Goal: Task Accomplishment & Management: Use online tool/utility

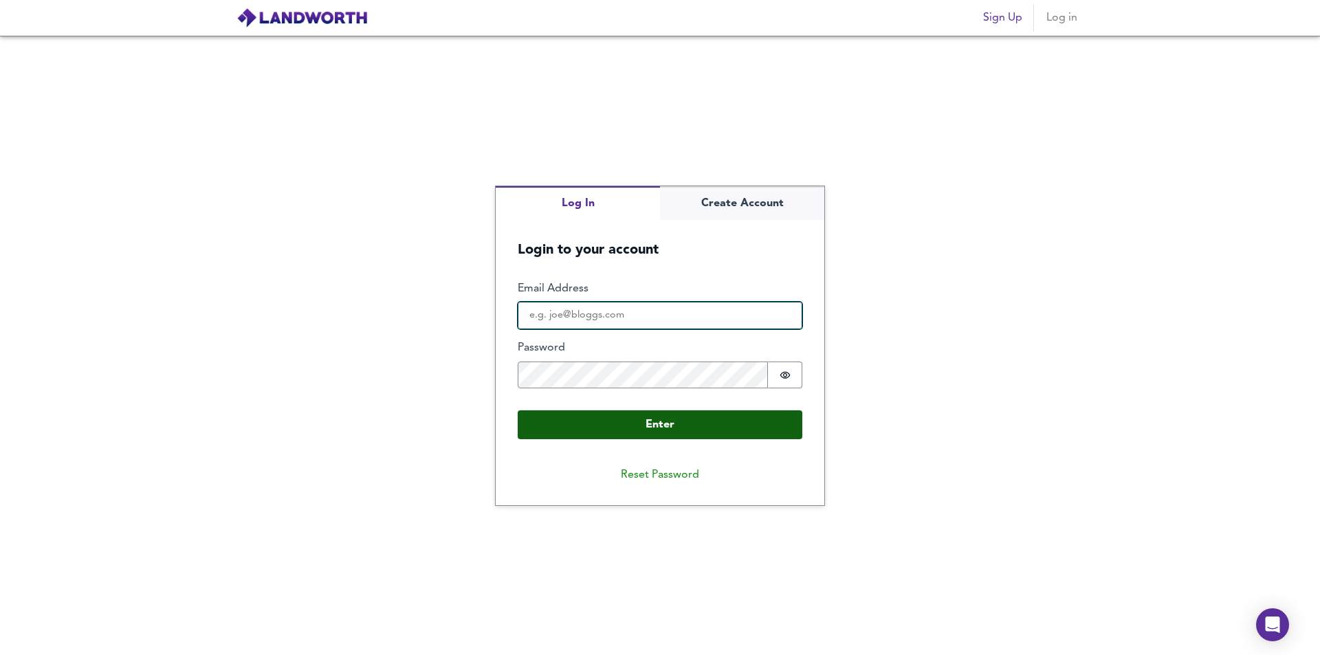
type input "[EMAIL_ADDRESS][DOMAIN_NAME]"
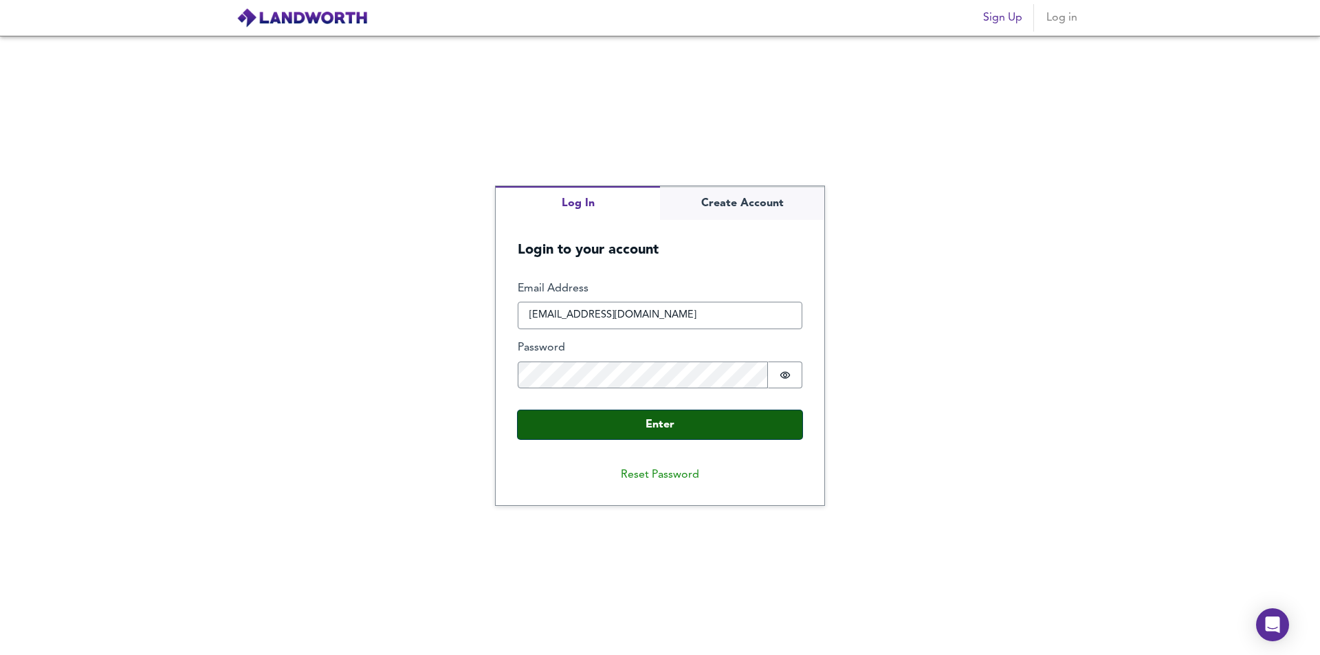
click at [631, 418] on button "Enter" at bounding box center [660, 424] width 285 height 29
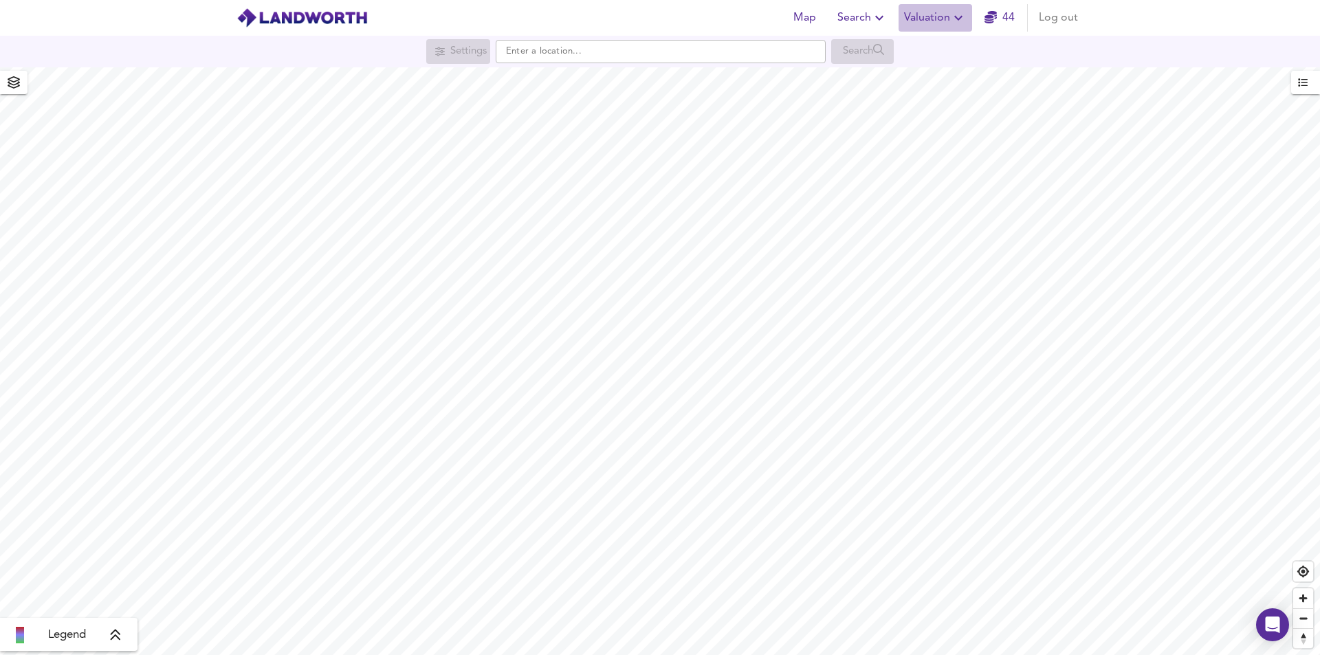
click at [933, 16] on span "Valuation" at bounding box center [935, 17] width 63 height 19
click at [929, 46] on li "New Valuation Report" at bounding box center [935, 49] width 164 height 25
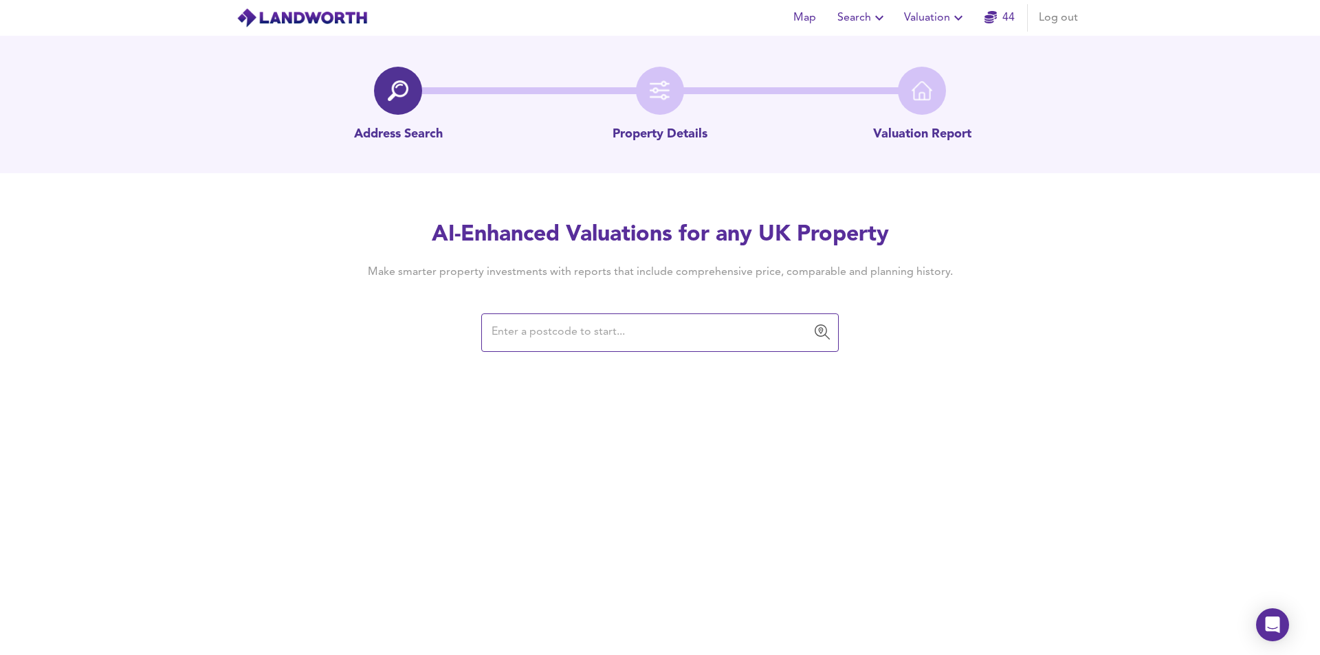
click at [653, 329] on input "text" at bounding box center [649, 333] width 324 height 26
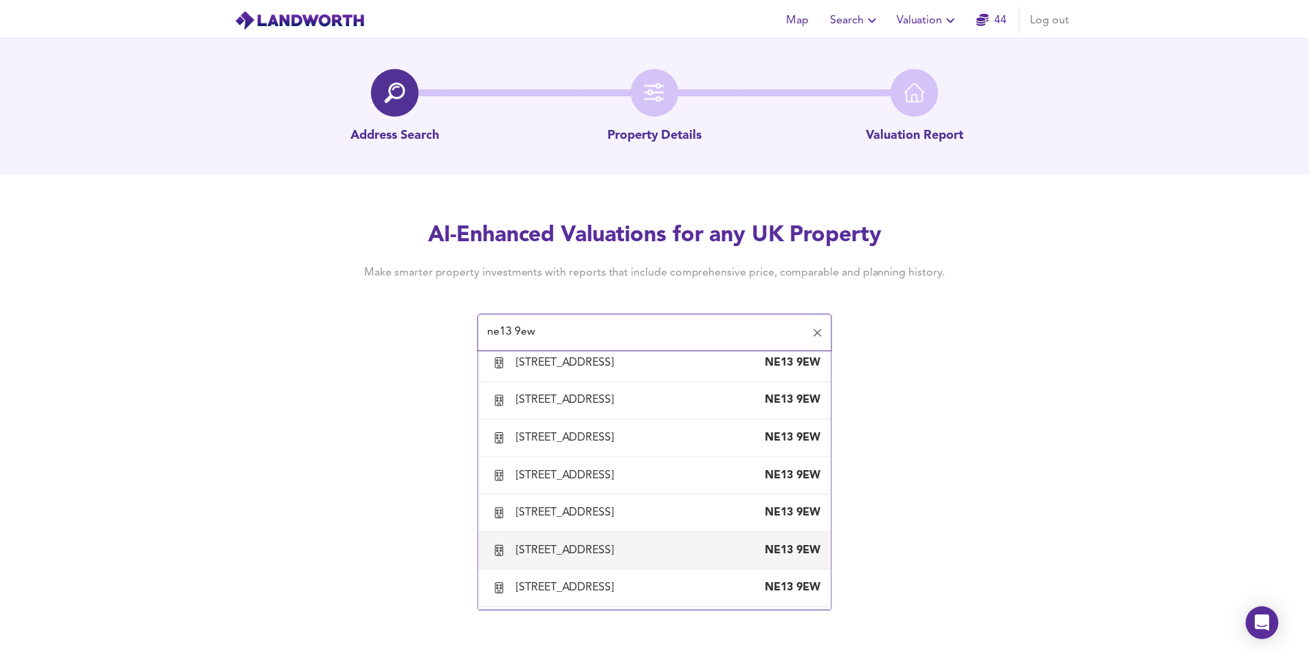
scroll to position [619, 0]
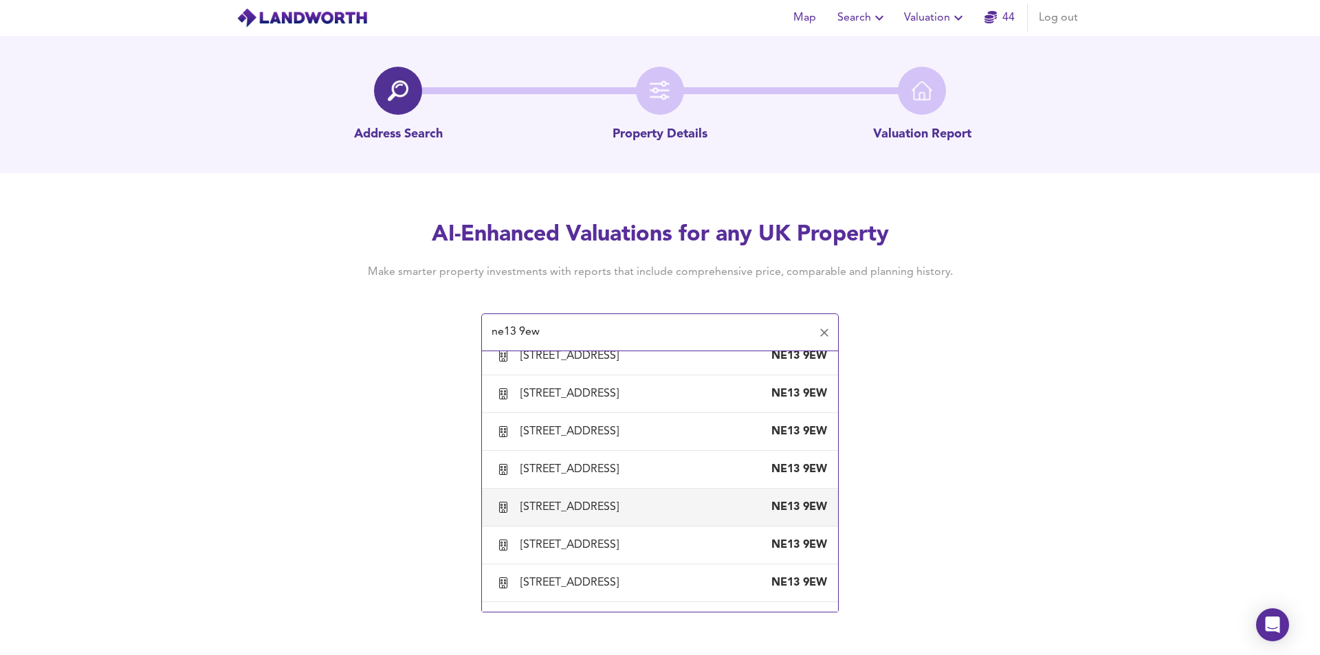
click at [624, 503] on div "[STREET_ADDRESS]" at bounding box center [572, 507] width 104 height 15
type input "[STREET_ADDRESS]"
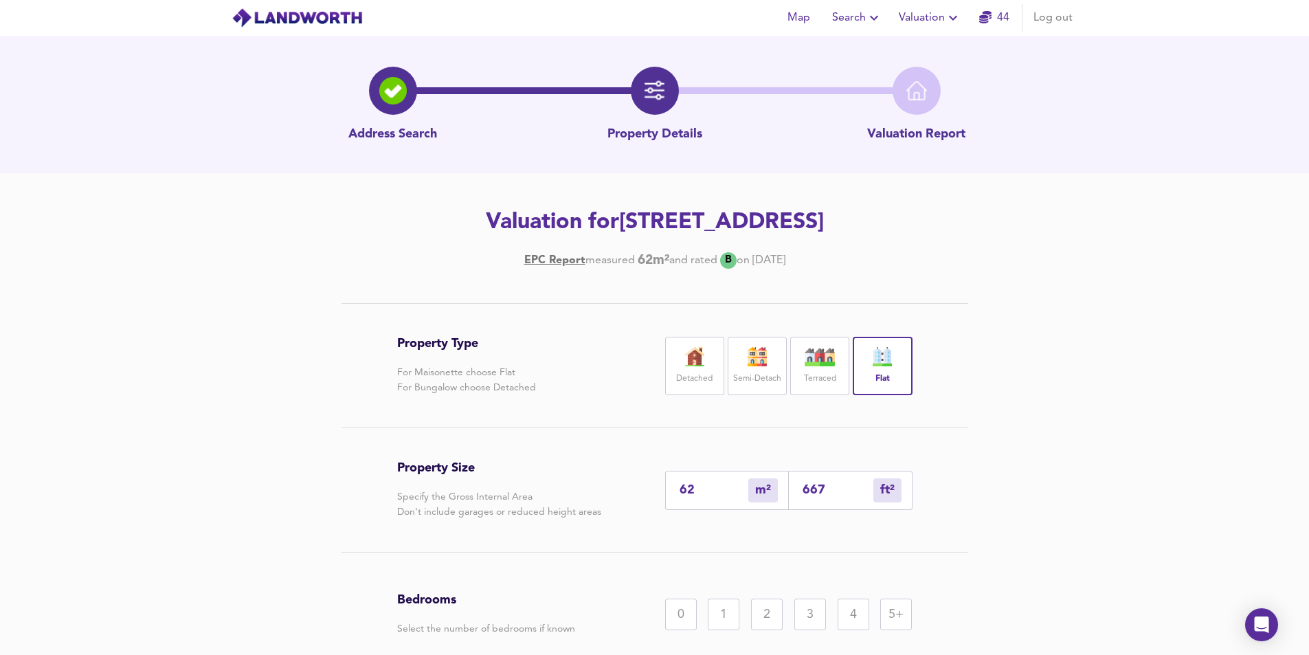
scroll to position [133, 0]
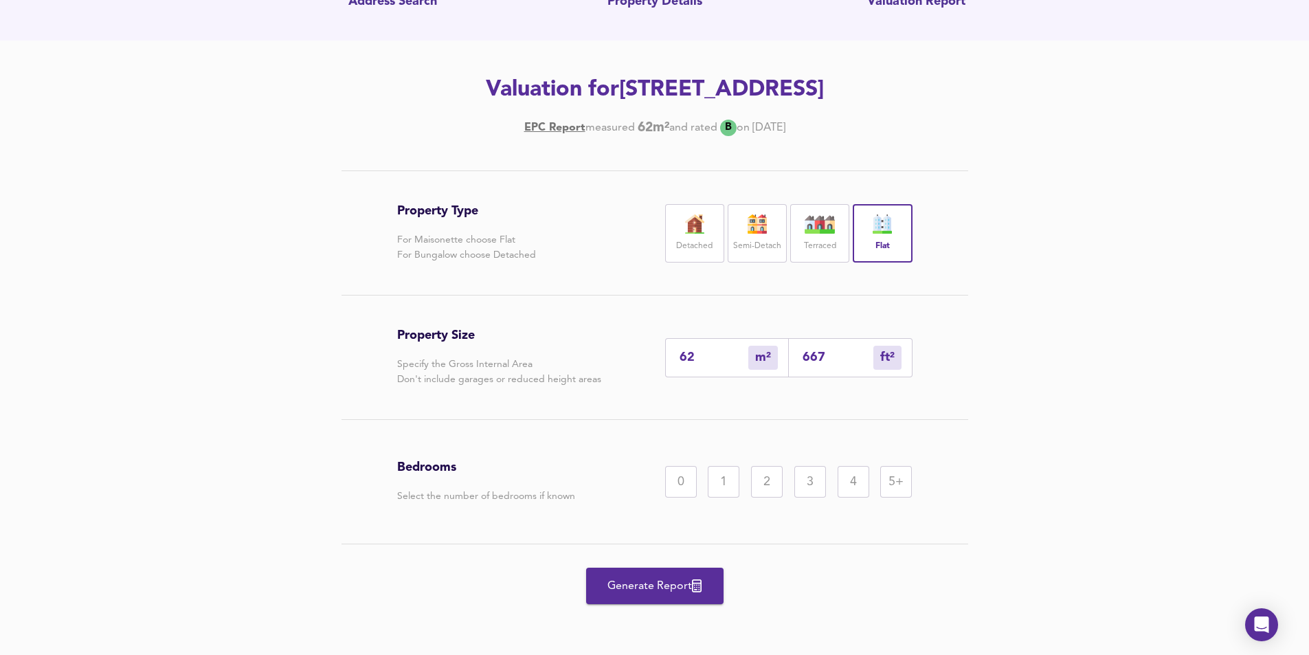
click at [642, 584] on span "Generate Report" at bounding box center [655, 586] width 110 height 19
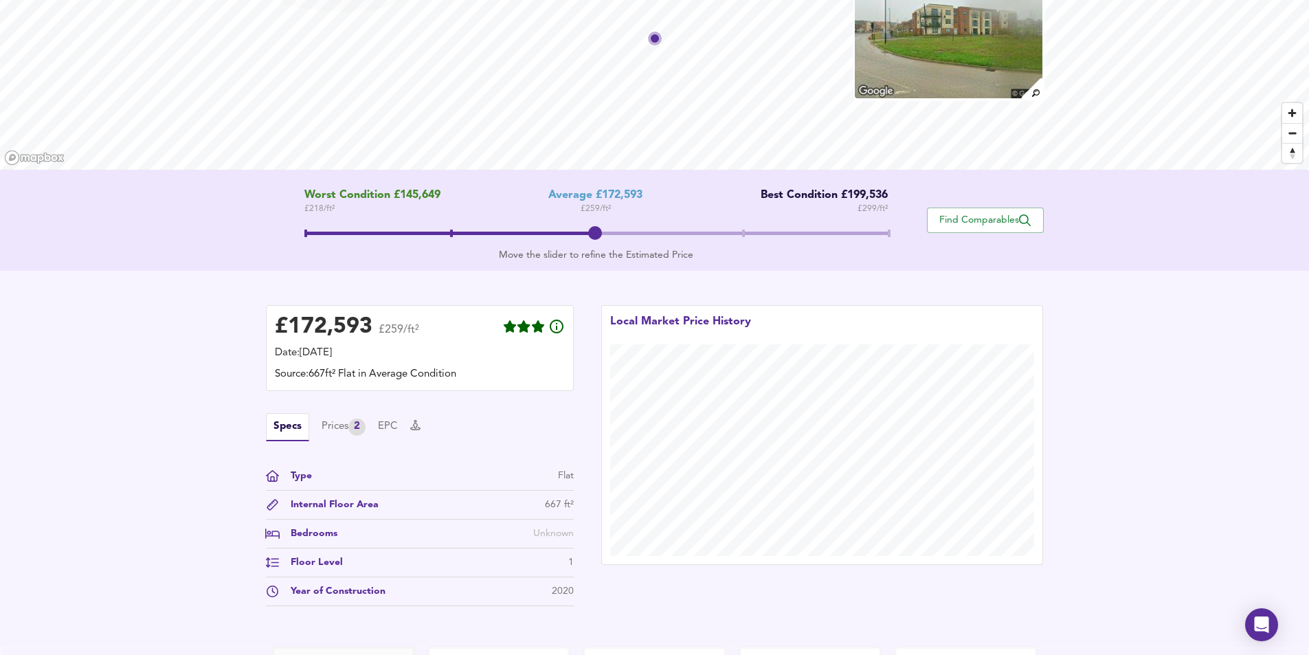
scroll to position [256, 0]
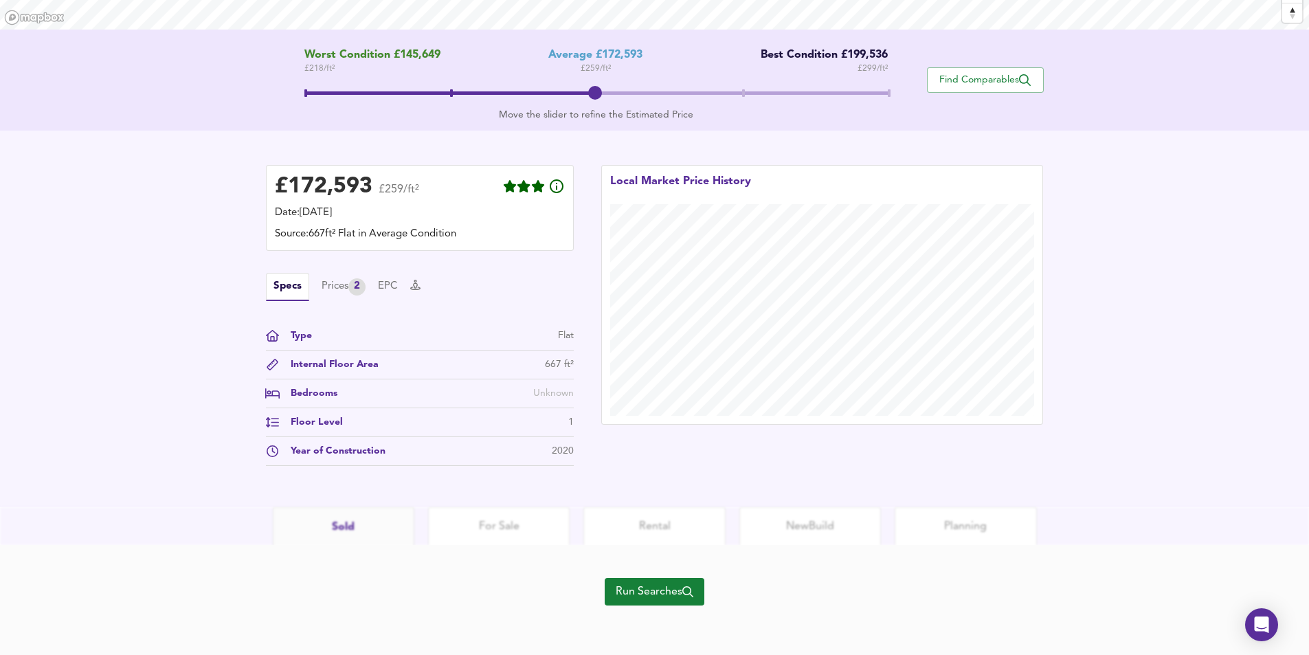
click at [627, 584] on span "Run Searches" at bounding box center [655, 591] width 78 height 19
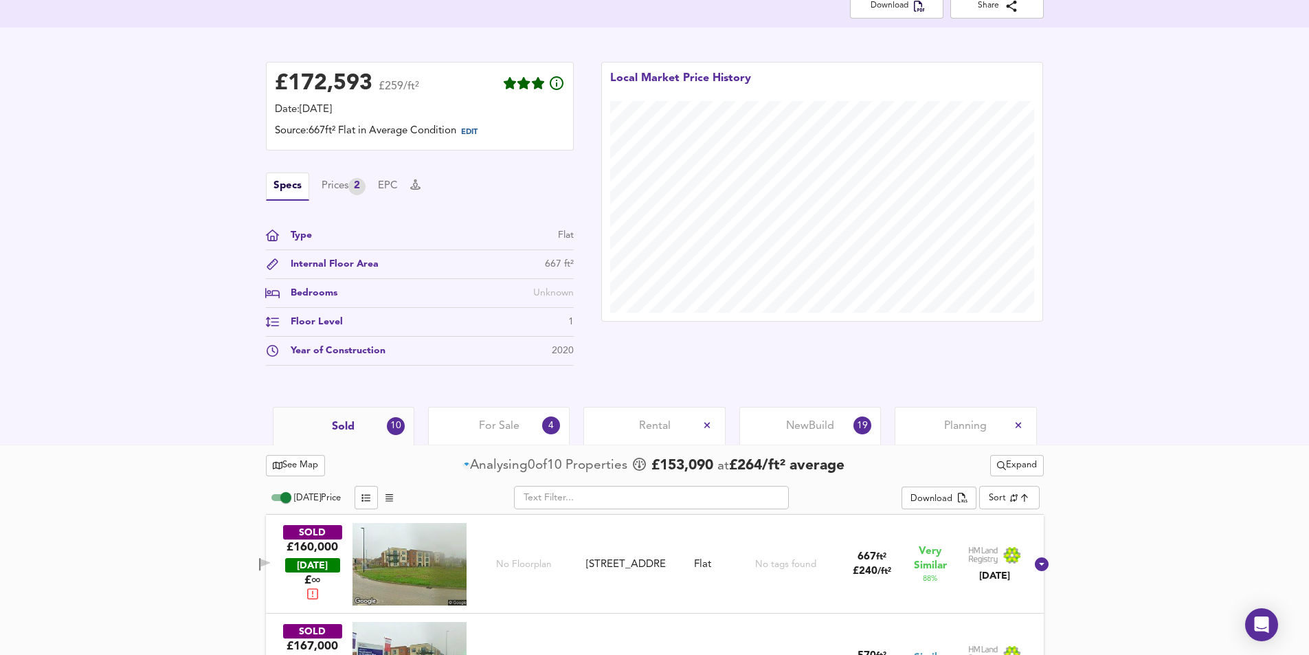
scroll to position [599, 0]
